Goal: Task Accomplishment & Management: Complete application form

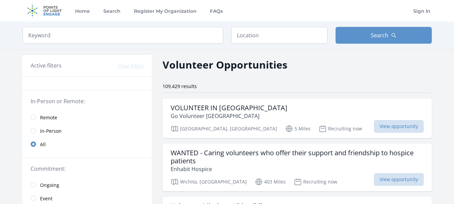
click at [46, 119] on span "Remote" at bounding box center [48, 117] width 17 height 7
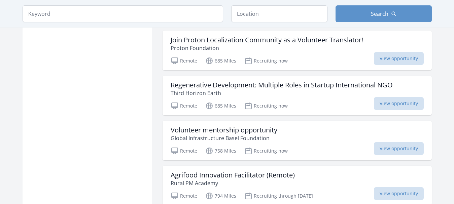
scroll to position [831, 0]
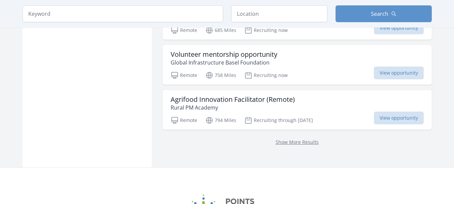
scroll to position [911, 0]
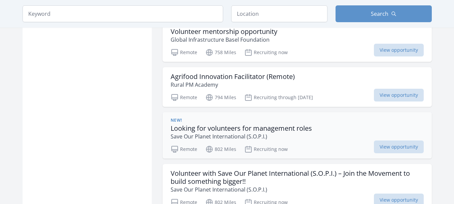
click at [312, 125] on h3 "Looking for volunteers for management roles" at bounding box center [241, 129] width 141 height 8
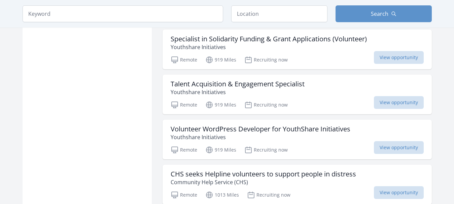
scroll to position [1203, 0]
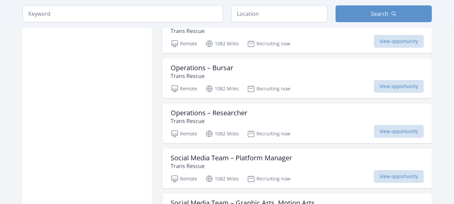
scroll to position [2476, 0]
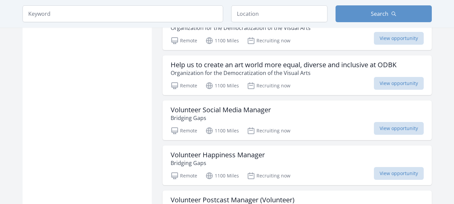
scroll to position [3122, 0]
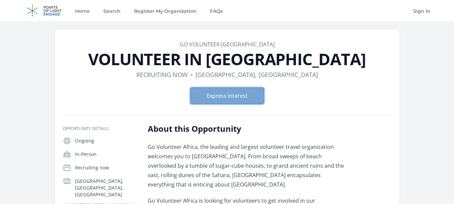
click at [246, 99] on button "Express Interest" at bounding box center [227, 96] width 74 height 17
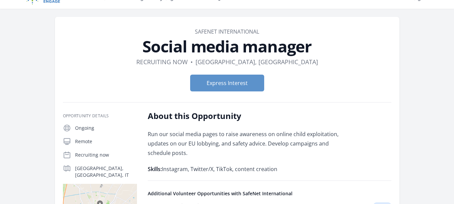
scroll to position [43, 0]
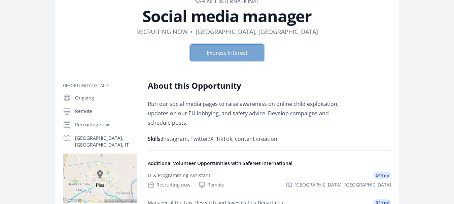
click at [251, 58] on button "Express Interest" at bounding box center [227, 52] width 74 height 17
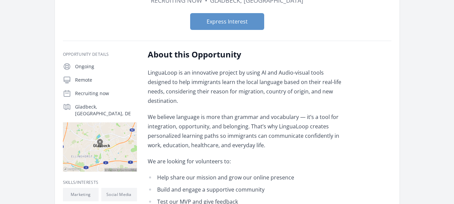
scroll to position [90, 0]
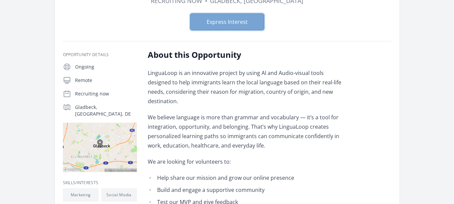
click at [250, 26] on button "Express Interest" at bounding box center [227, 21] width 74 height 17
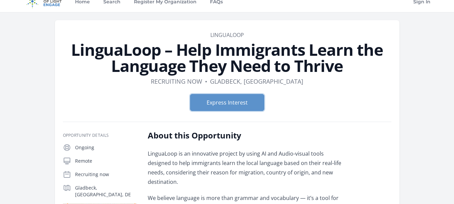
scroll to position [4, 0]
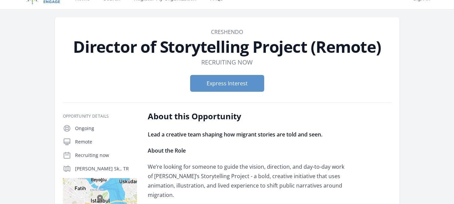
scroll to position [1, 0]
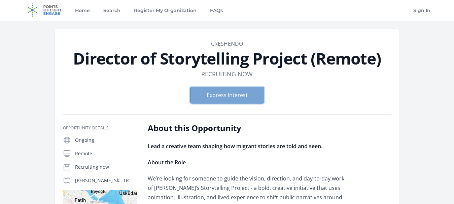
click at [235, 98] on button "Express Interest" at bounding box center [227, 95] width 74 height 17
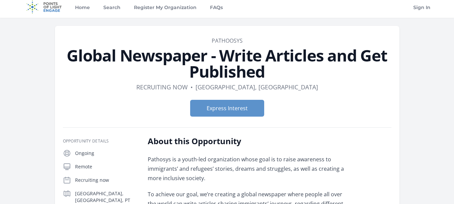
scroll to position [0, 0]
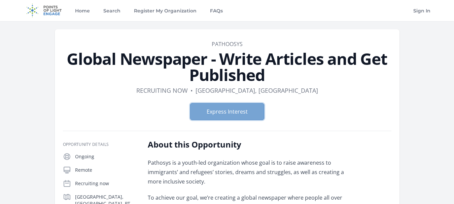
click at [249, 110] on button "Express Interest" at bounding box center [227, 111] width 74 height 17
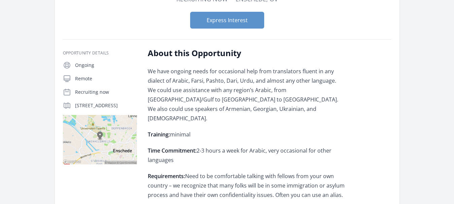
scroll to position [73, 0]
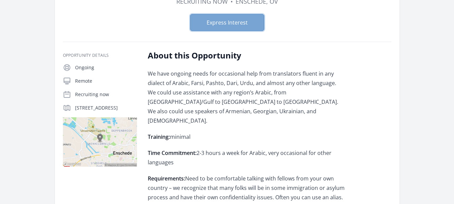
click at [252, 29] on button "Express Interest" at bounding box center [227, 22] width 74 height 17
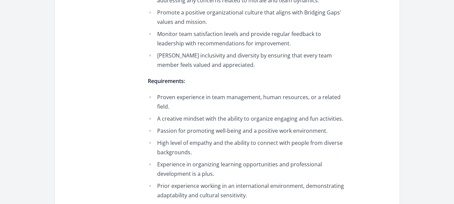
scroll to position [501, 0]
